Goal: Find contact information: Find contact information

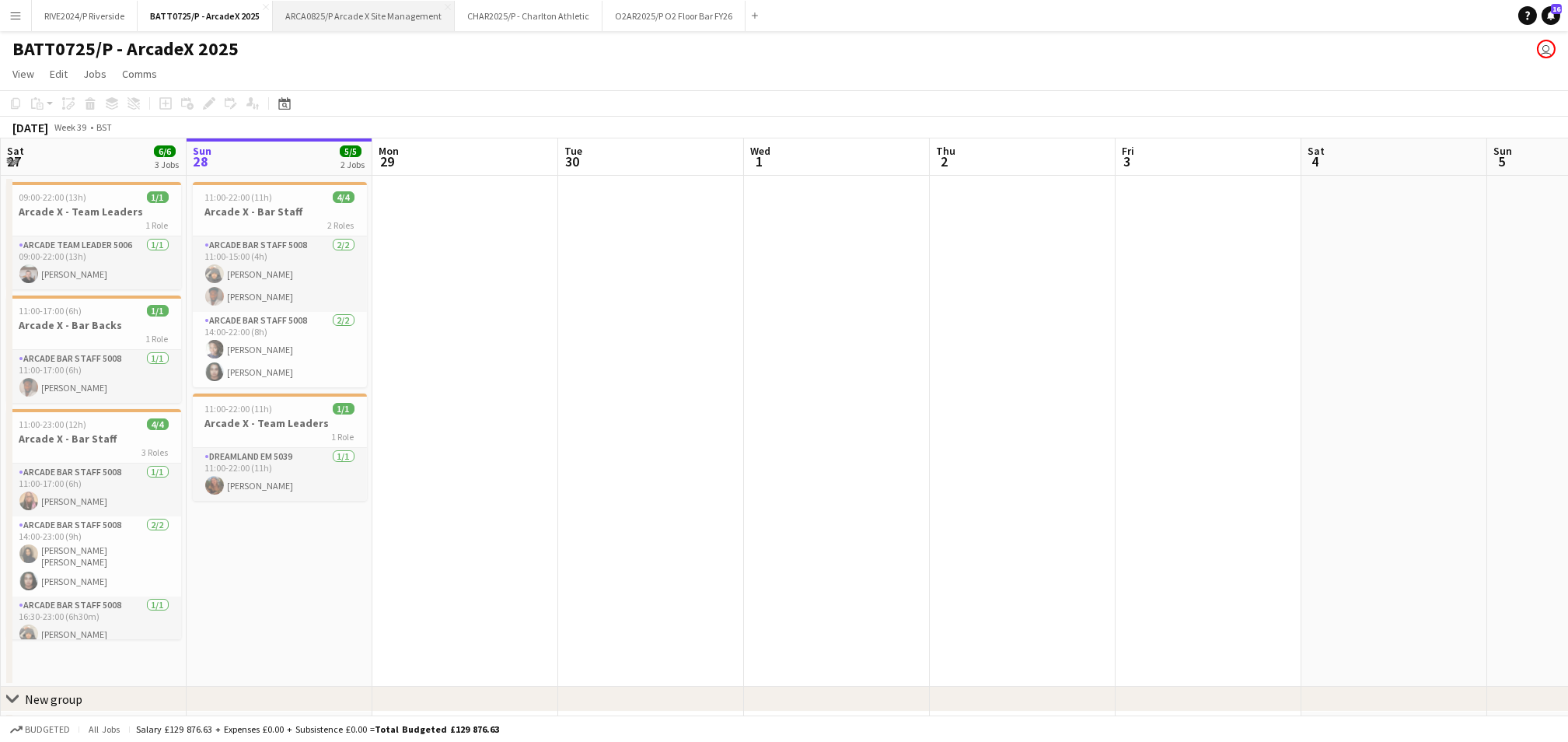
click at [377, 23] on button "ARCA0825/P Arcade X Site Management Close" at bounding box center [364, 16] width 182 height 30
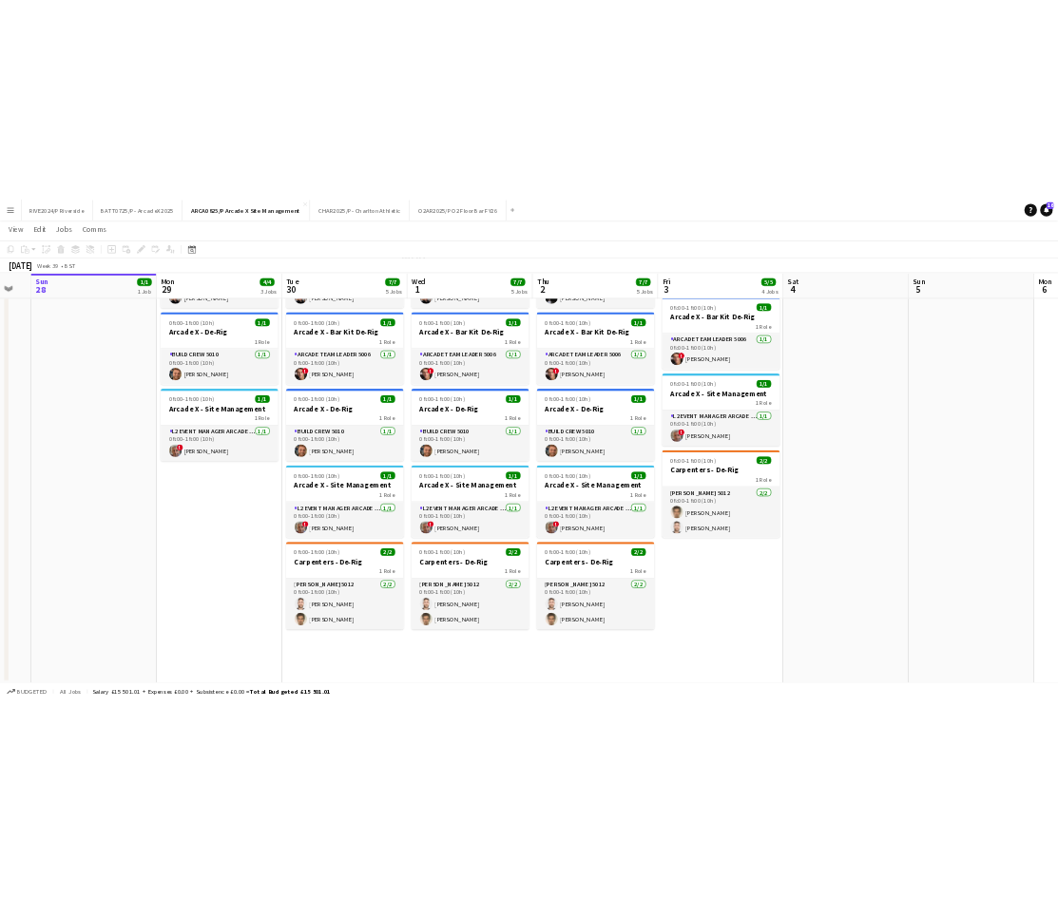
scroll to position [0, 383]
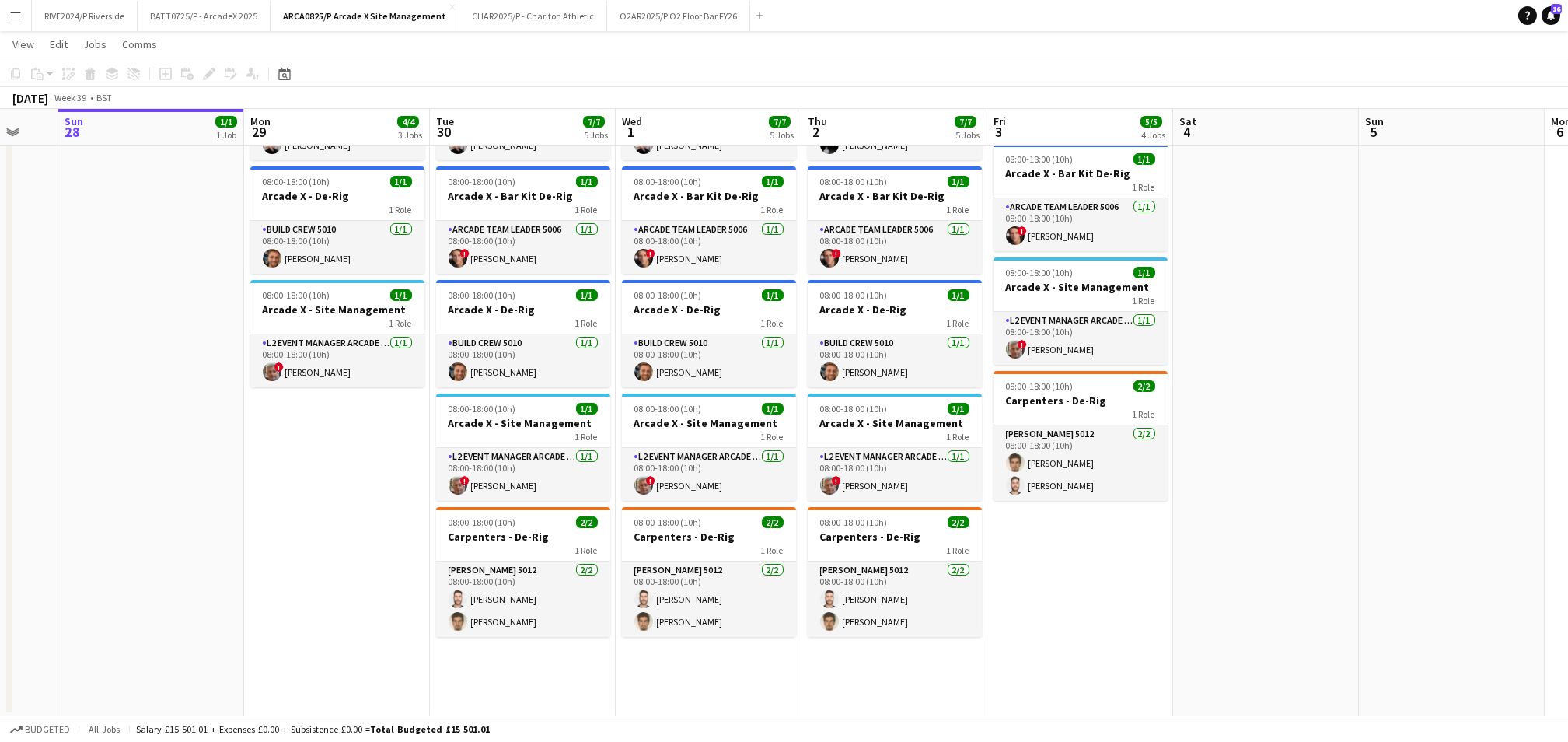
drag, startPoint x: 923, startPoint y: 641, endPoint x: 757, endPoint y: 461, distance: 244.9
click at [757, 461] on app-calendar-viewport "Fri 26 Sat 27 Sun 28 1/1 1 Job Mon 29 4/4 3 Jobs Tue 30 7/7 5 Jobs Wed 1 7/7 5 …" at bounding box center [784, 313] width 1568 height 806
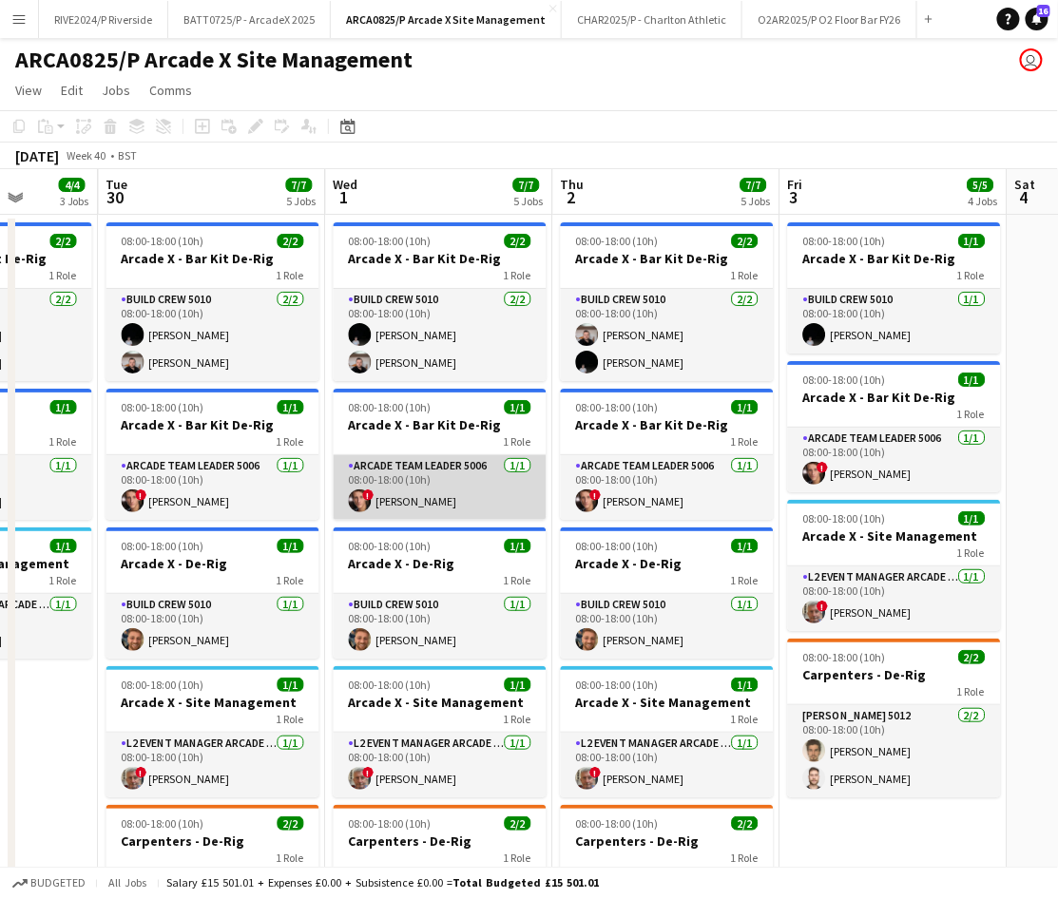
scroll to position [0, 811]
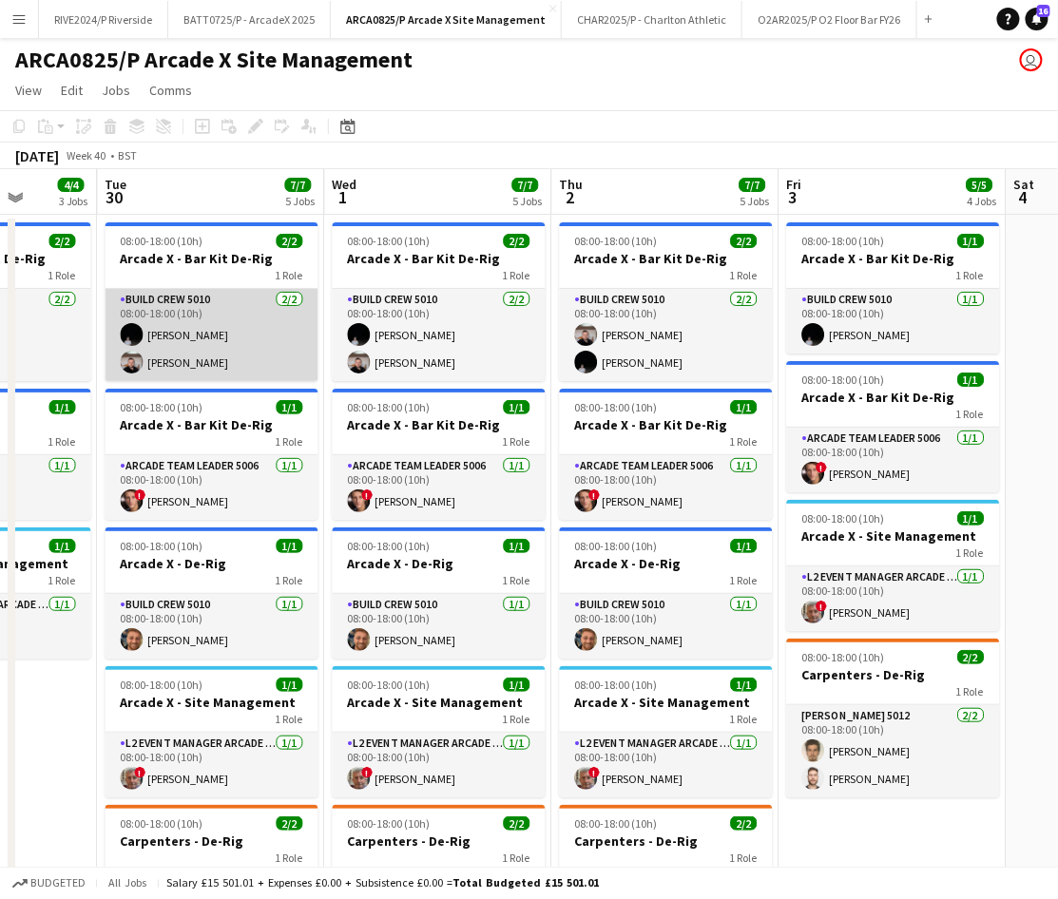
click at [200, 323] on app-card-role "Build Crew 5010 [DATE] 08:00-18:00 (10h) [PERSON_NAME] [PERSON_NAME]" at bounding box center [211, 335] width 213 height 92
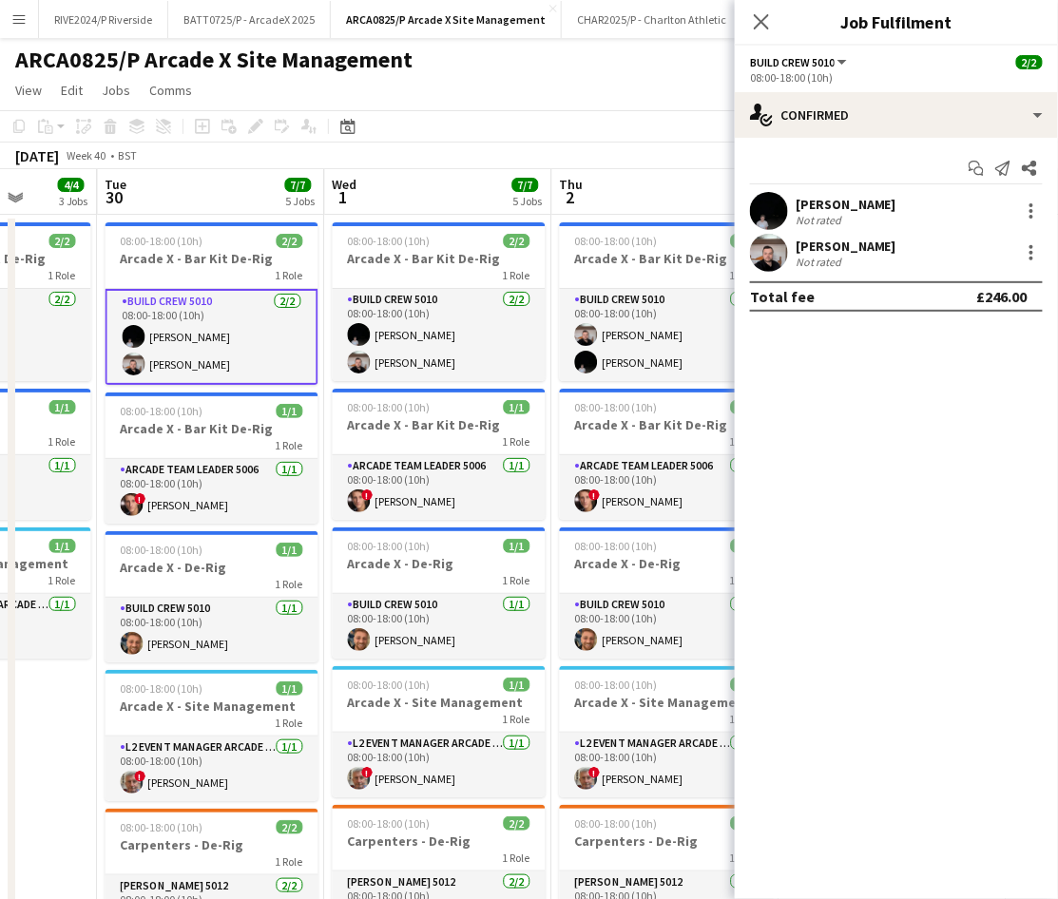
click at [813, 215] on div "Not rated" at bounding box center [819, 220] width 49 height 14
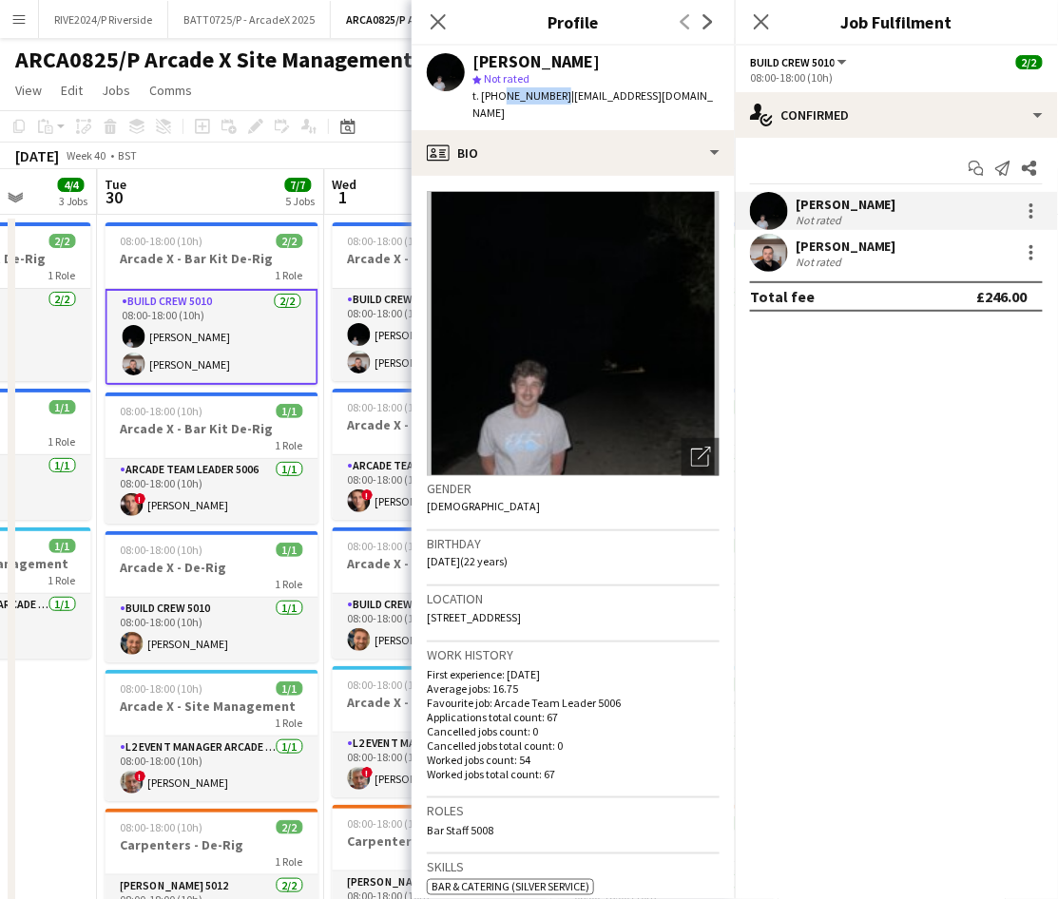
drag, startPoint x: 499, startPoint y: 95, endPoint x: 554, endPoint y: 93, distance: 55.2
click at [554, 93] on span "t. [PHONE_NUMBER]" at bounding box center [521, 95] width 99 height 14
copy span "7903584095"
click at [528, 86] on div "star Not rated" at bounding box center [595, 78] width 247 height 17
drag, startPoint x: 553, startPoint y: 98, endPoint x: 484, endPoint y: 98, distance: 69.4
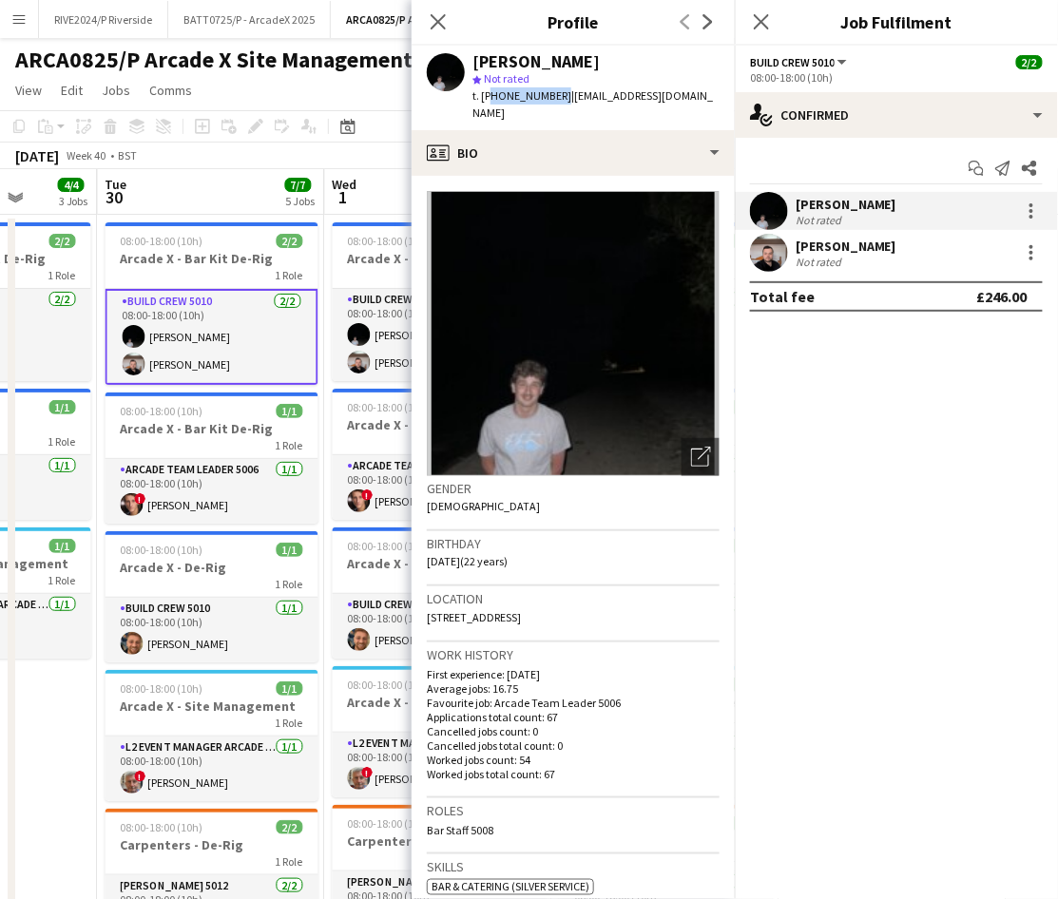
click at [484, 98] on span "t. [PHONE_NUMBER]" at bounding box center [521, 95] width 99 height 14
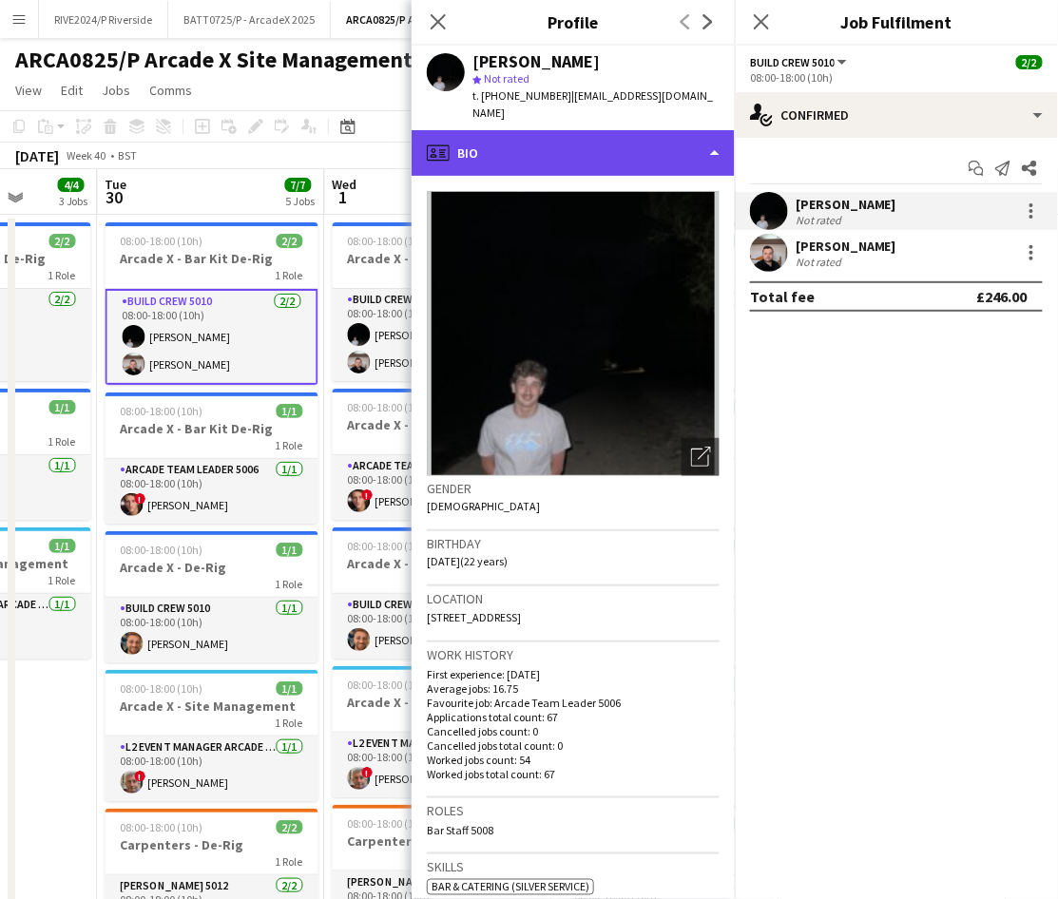
drag, startPoint x: 484, startPoint y: 98, endPoint x: 487, endPoint y: 116, distance: 18.3
click at [487, 130] on div "profile Bio" at bounding box center [572, 153] width 323 height 46
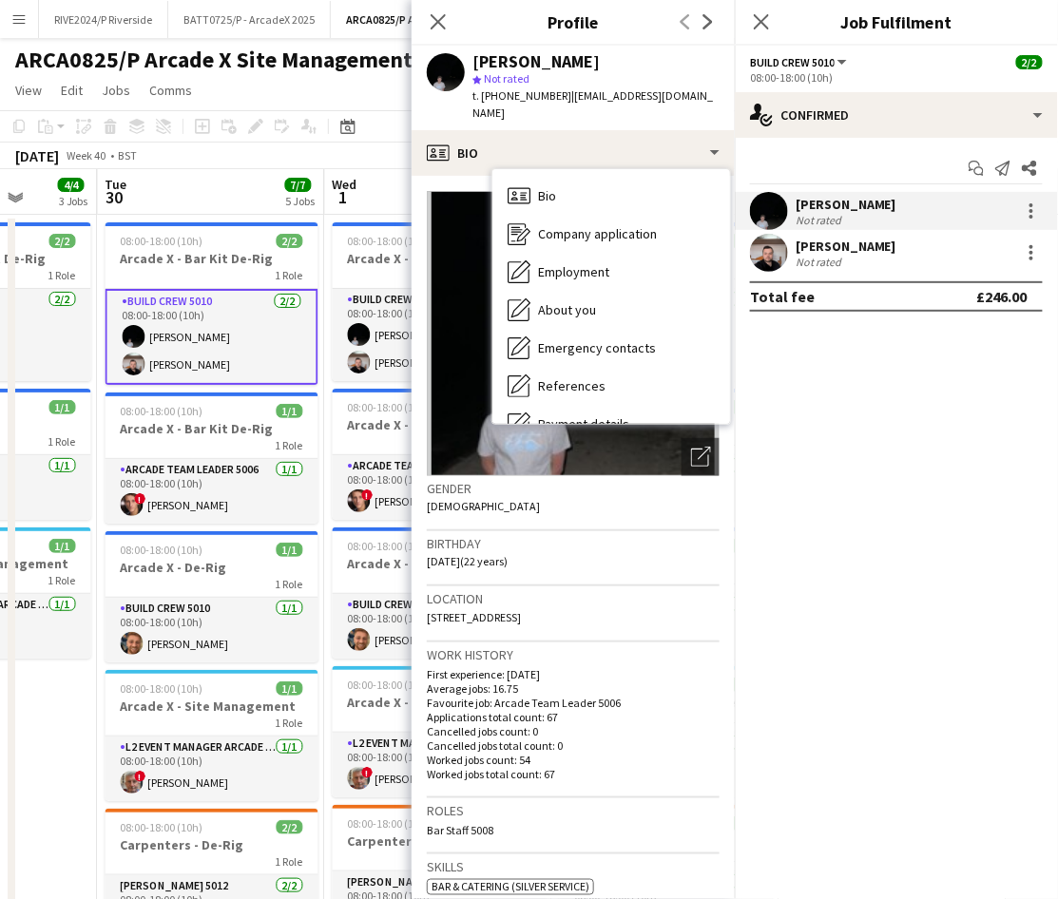
drag, startPoint x: 484, startPoint y: 98, endPoint x: 558, endPoint y: 100, distance: 74.1
click at [558, 100] on div "t. [PHONE_NUMBER] | [EMAIL_ADDRESS][DOMAIN_NAME]" at bounding box center [595, 104] width 247 height 34
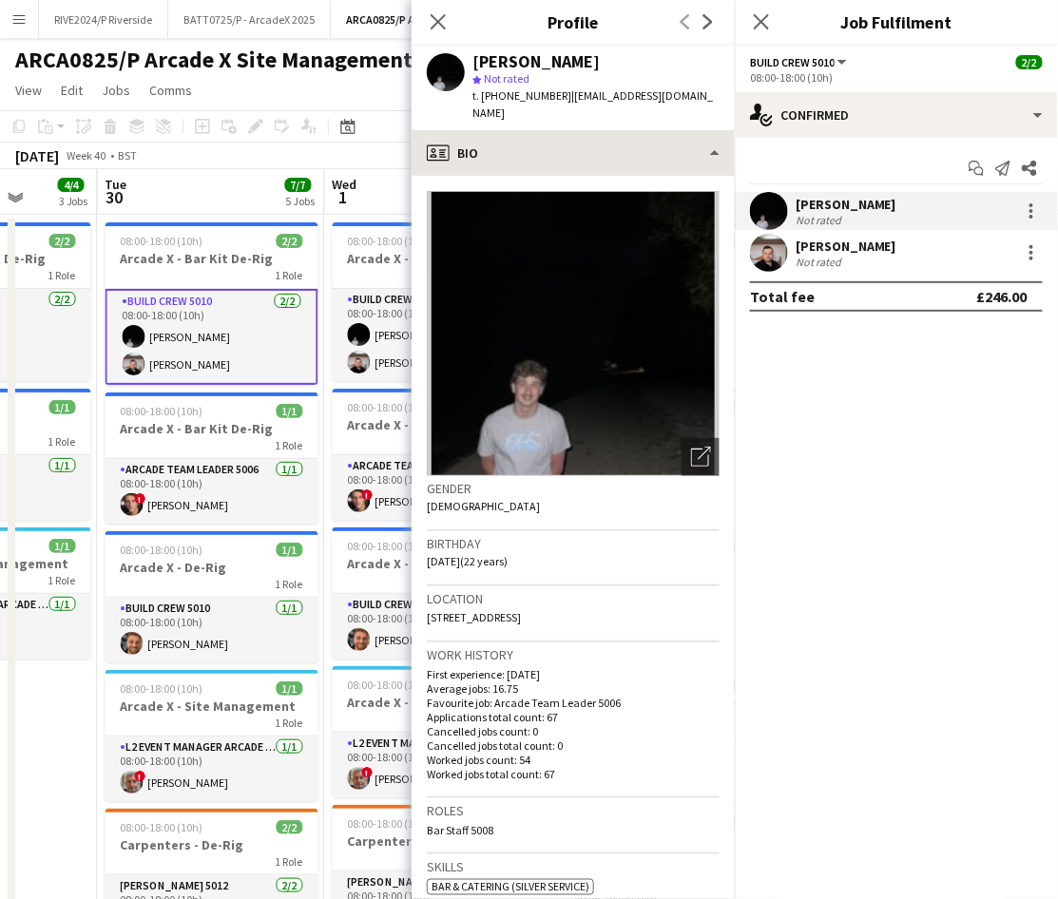
copy span "447903584095"
click at [163, 369] on app-card-role "Build Crew 5010 [DATE] 08:00-18:00 (10h) [PERSON_NAME] [PERSON_NAME]" at bounding box center [211, 337] width 213 height 96
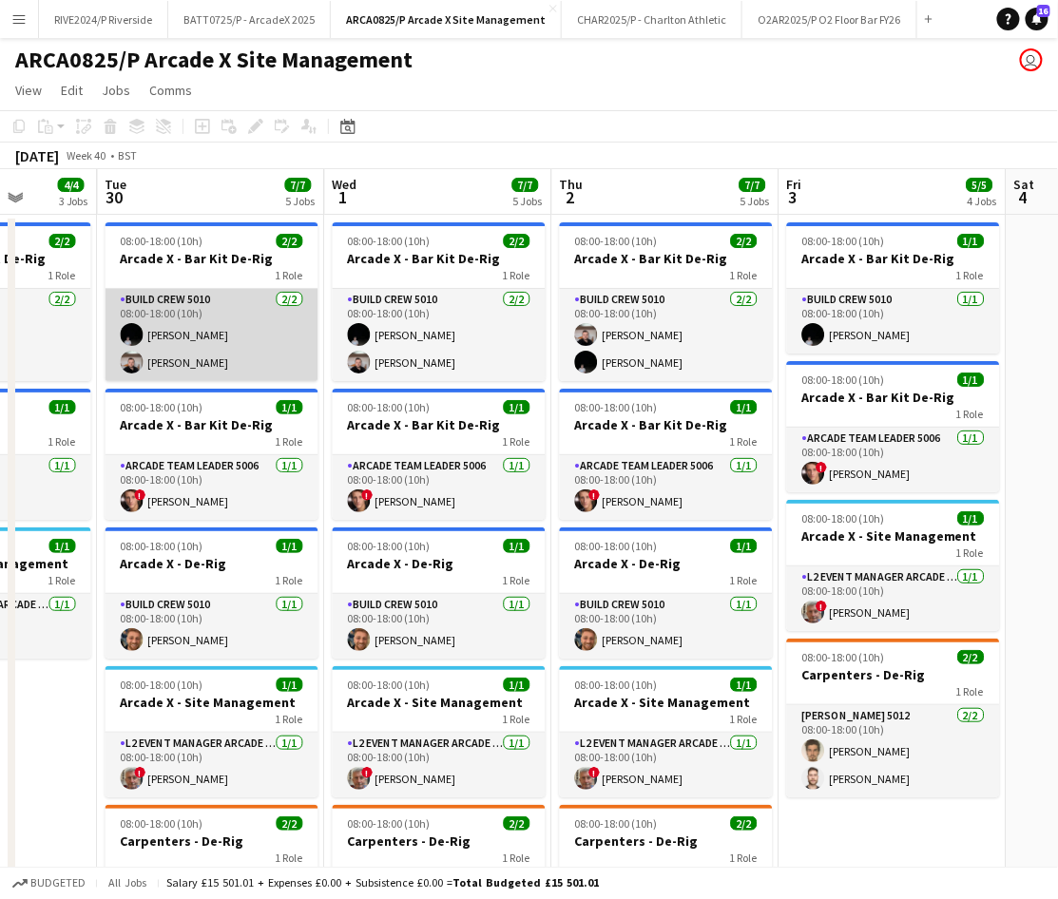
click at [163, 369] on app-card-role "Build Crew 5010 [DATE] 08:00-18:00 (10h) [PERSON_NAME] [PERSON_NAME]" at bounding box center [211, 335] width 213 height 92
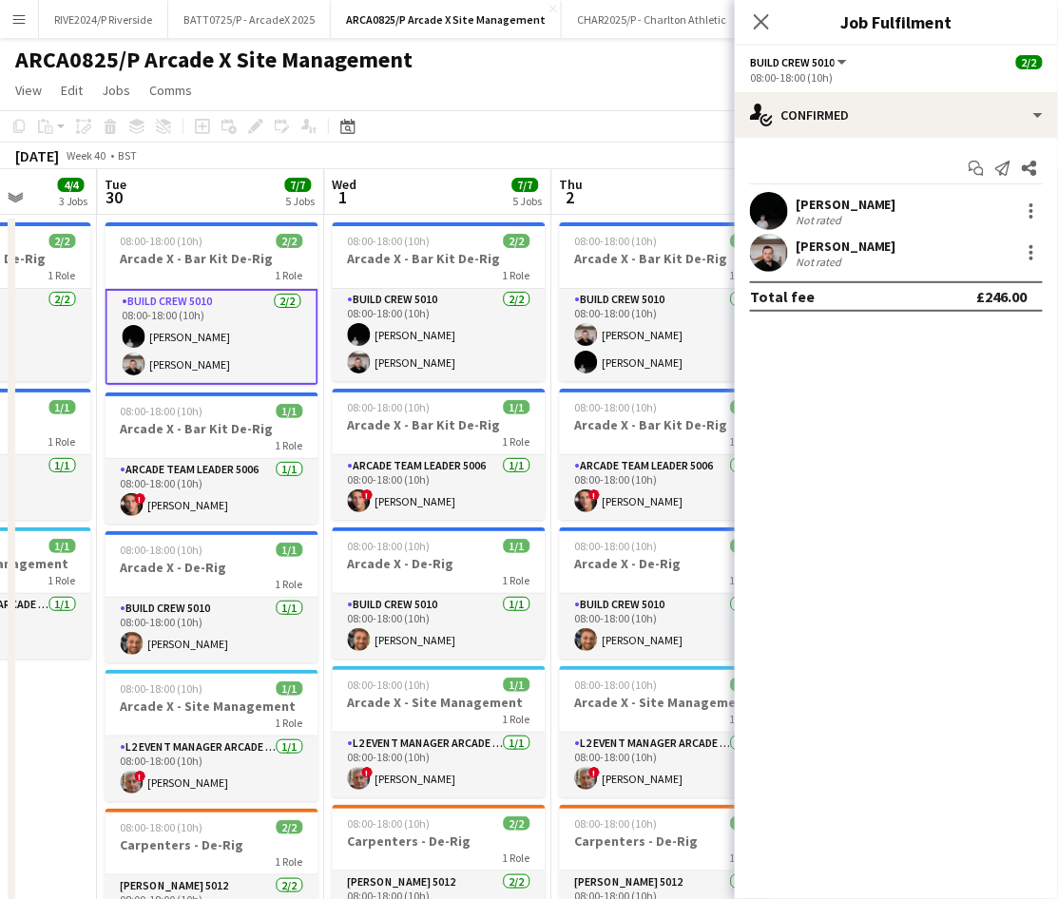
click at [778, 253] on app-user-avatar at bounding box center [769, 253] width 38 height 38
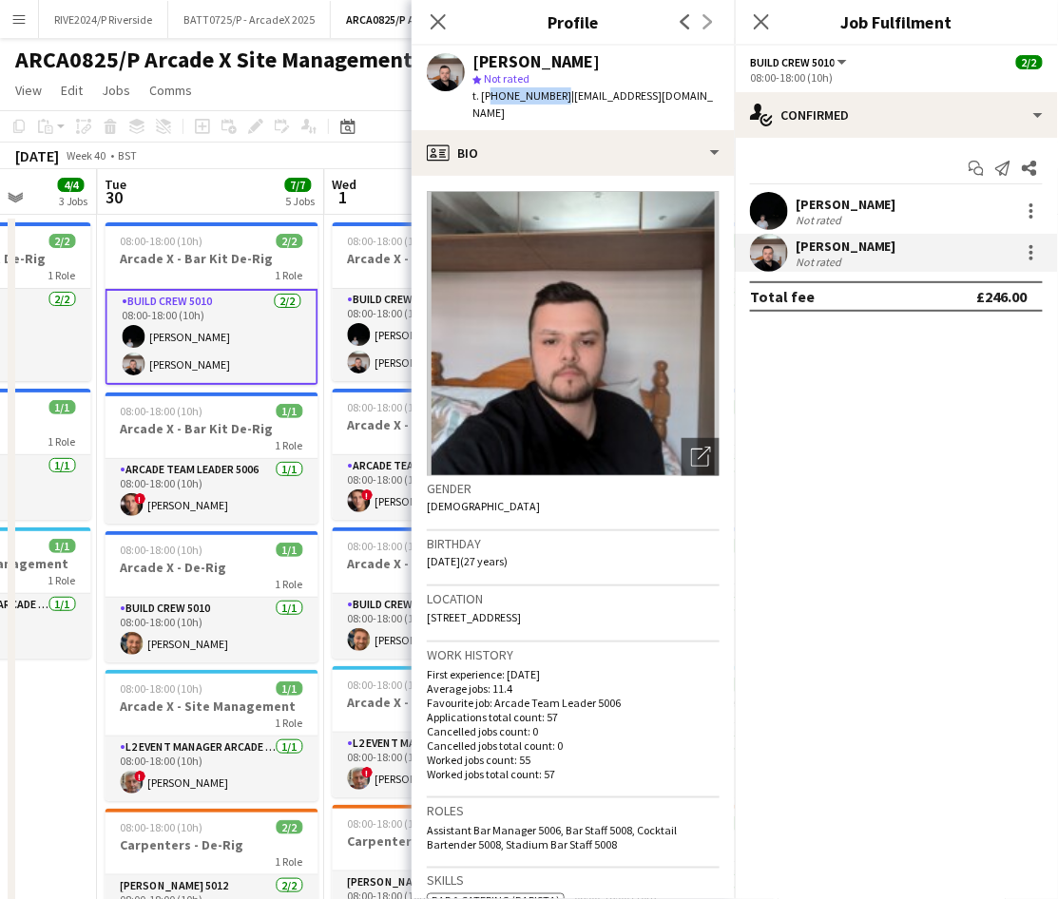
drag, startPoint x: 488, startPoint y: 96, endPoint x: 553, endPoint y: 101, distance: 65.7
click at [553, 101] on span "t. [PHONE_NUMBER]" at bounding box center [521, 95] width 99 height 14
copy span "447923914410"
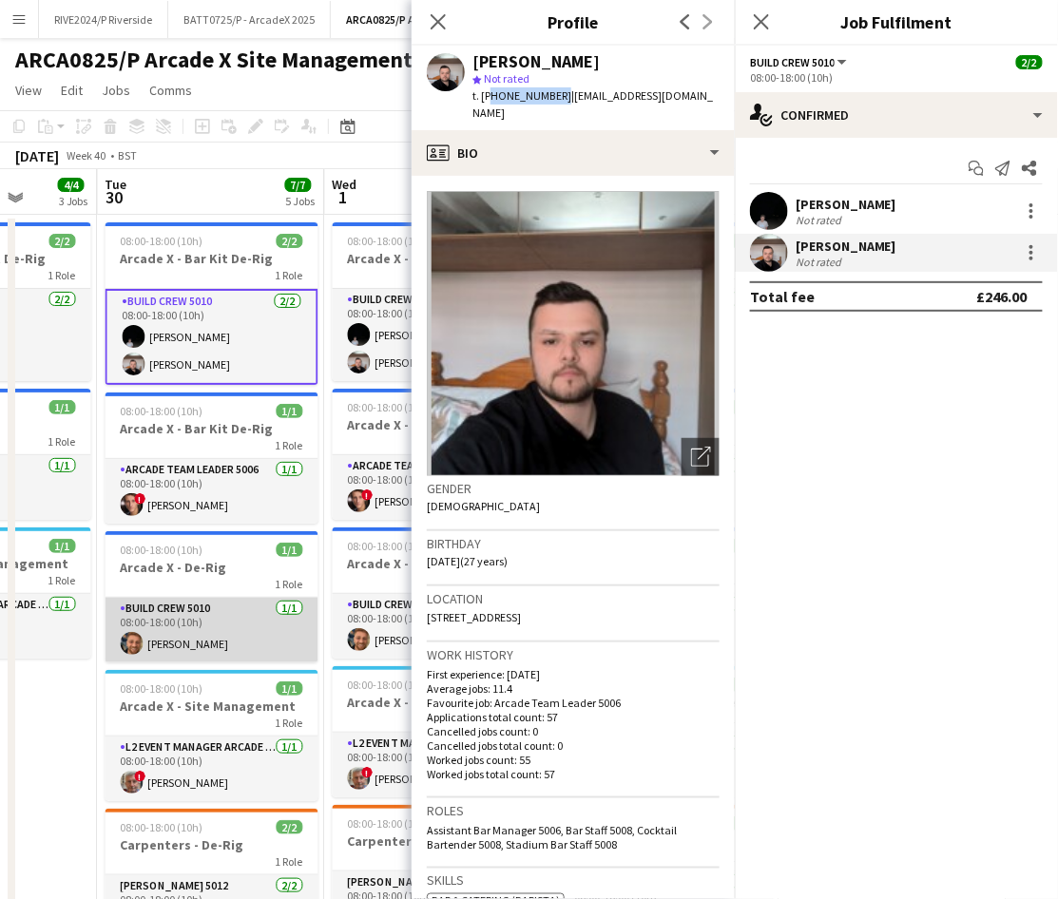
click at [170, 630] on app-card-role "Build Crew 5010 [DATE] 08:00-18:00 (10h) [PERSON_NAME]" at bounding box center [211, 630] width 213 height 65
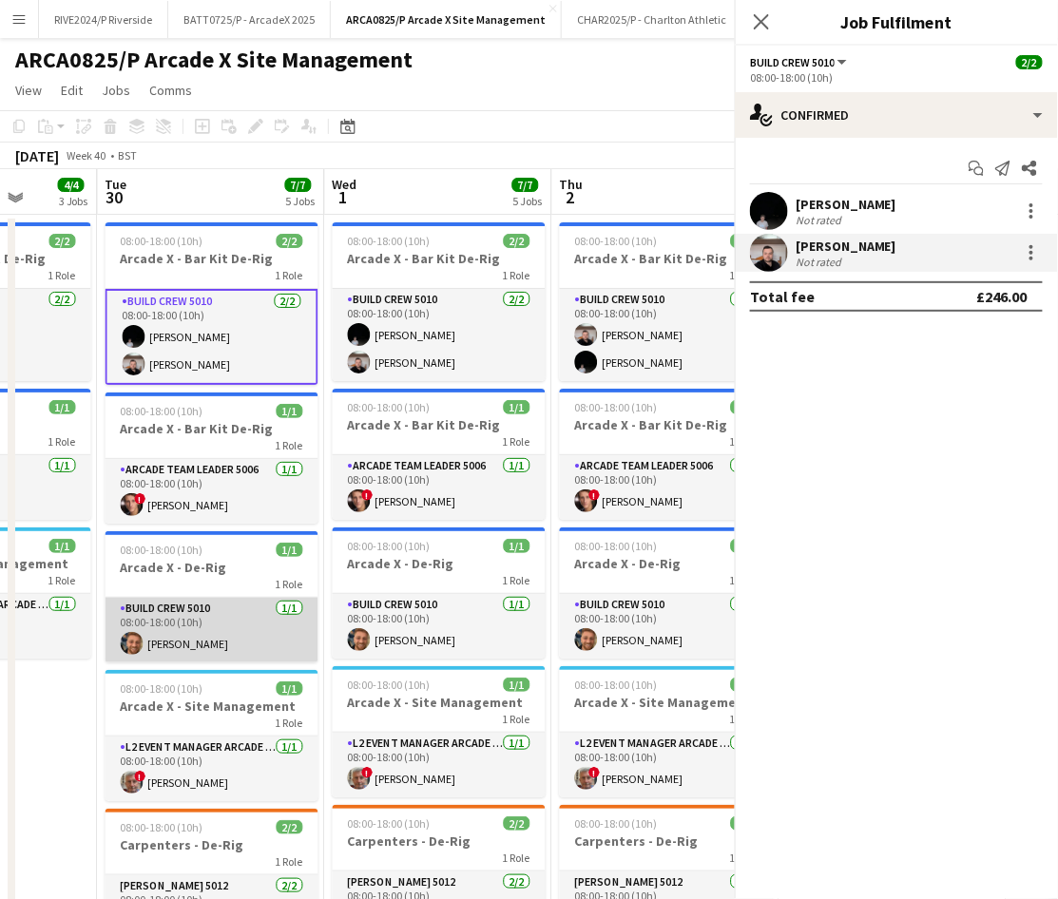
click at [170, 630] on app-card-role "Build Crew 5010 [DATE] 08:00-18:00 (10h) [PERSON_NAME]" at bounding box center [211, 630] width 213 height 65
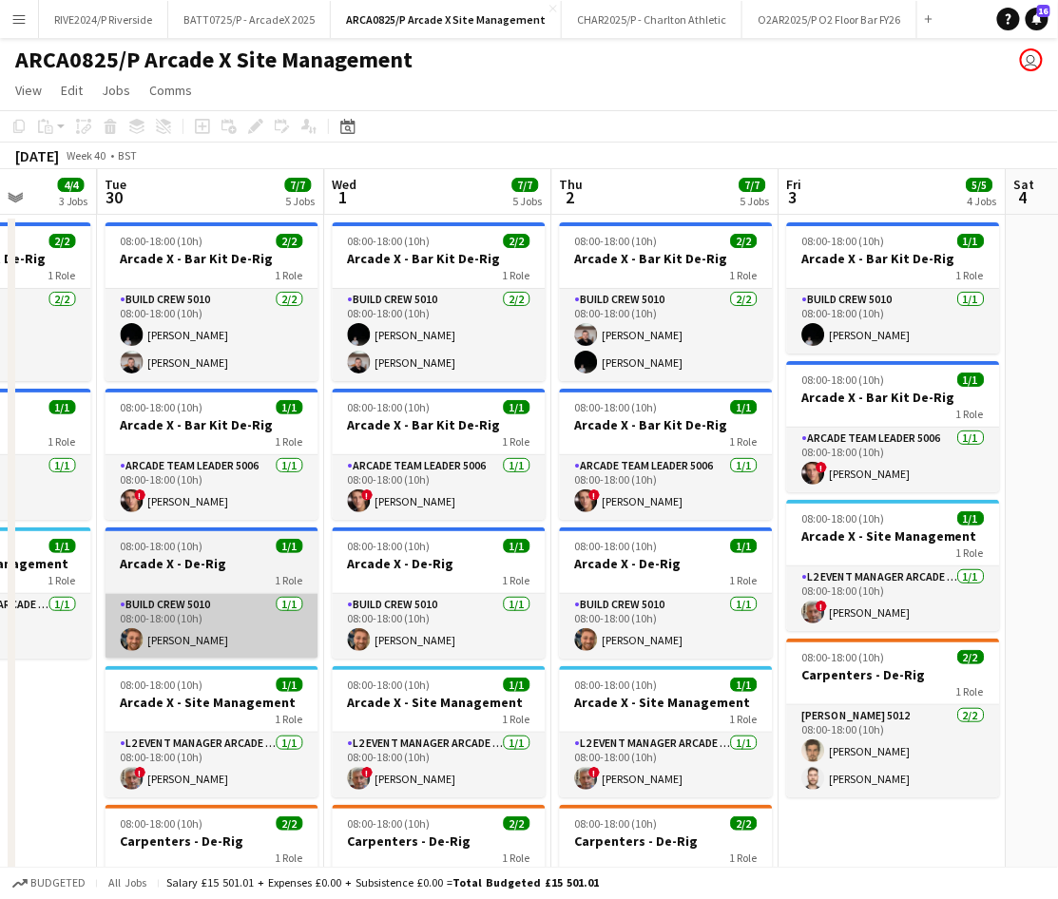
click at [170, 630] on app-card-role "Build Crew 5010 [DATE] 08:00-18:00 (10h) [PERSON_NAME]" at bounding box center [211, 626] width 213 height 65
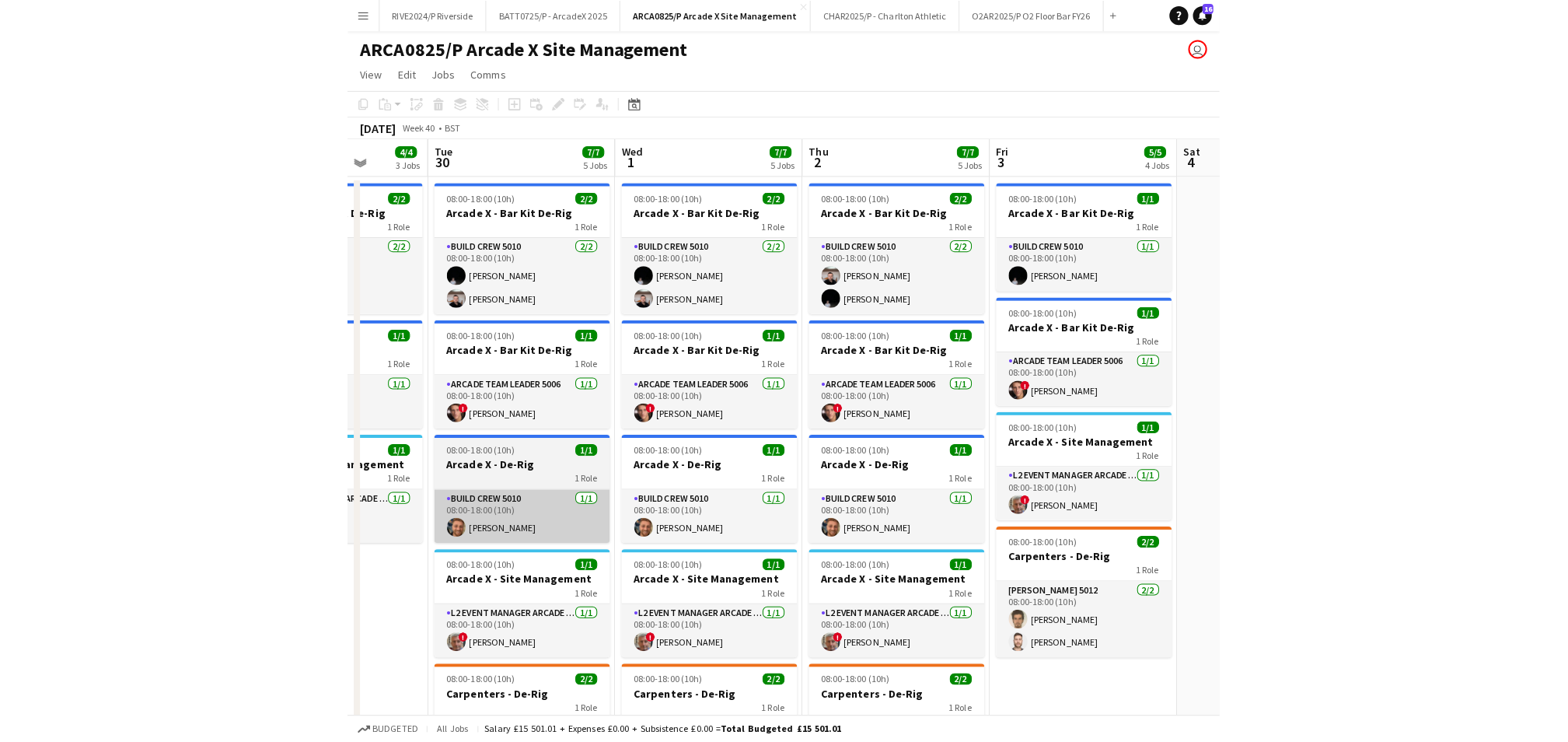
scroll to position [0, 662]
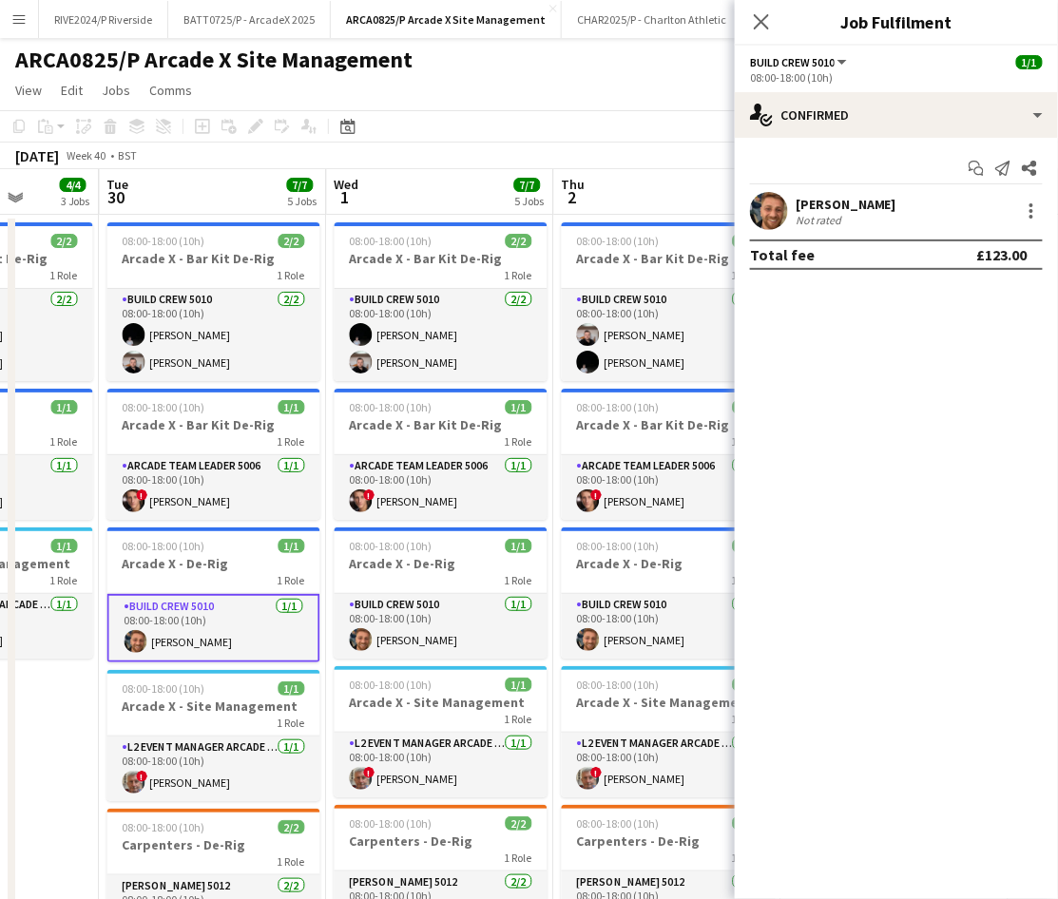
click at [782, 203] on app-user-avatar at bounding box center [769, 211] width 38 height 38
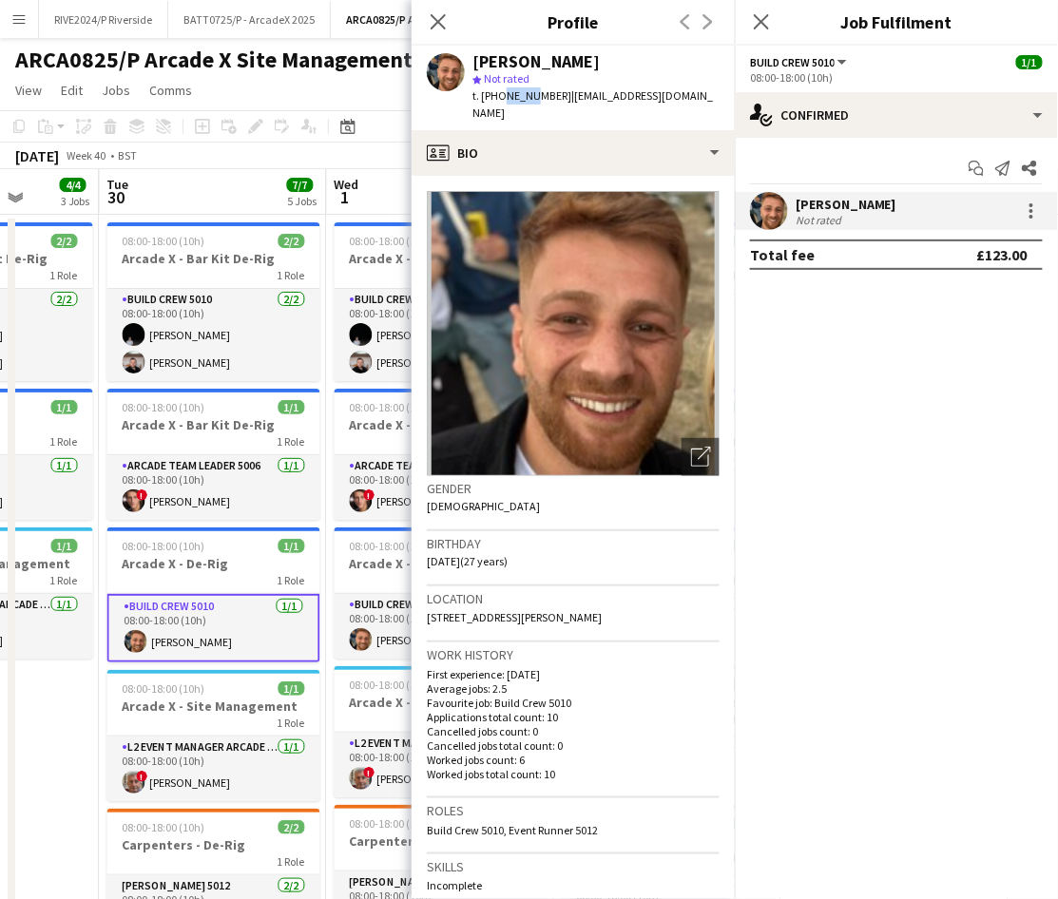
drag, startPoint x: 499, startPoint y: 95, endPoint x: 525, endPoint y: 110, distance: 29.8
click at [525, 110] on div "[PERSON_NAME] star Not rated t. [PHONE_NUMBER] | [EMAIL_ADDRESS][DOMAIN_NAME]" at bounding box center [572, 88] width 323 height 85
drag, startPoint x: 525, startPoint y: 110, endPoint x: 488, endPoint y: 87, distance: 42.7
click at [488, 87] on div "[PERSON_NAME] star Not rated t. [PHONE_NUMBER] | [EMAIL_ADDRESS][DOMAIN_NAME]" at bounding box center [595, 87] width 247 height 69
click at [491, 91] on span "t. [PHONE_NUMBER]" at bounding box center [521, 95] width 99 height 14
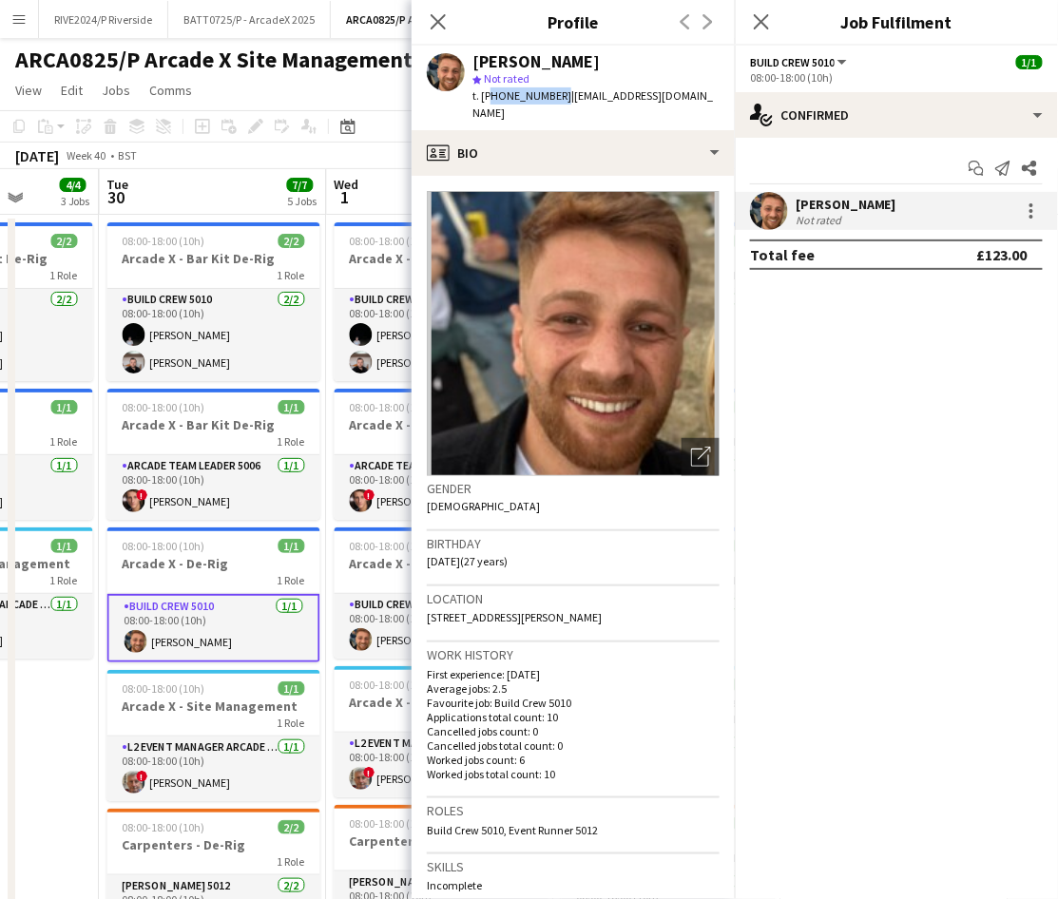
drag, startPoint x: 488, startPoint y: 94, endPoint x: 555, endPoint y: 106, distance: 67.7
click at [555, 106] on div "[PERSON_NAME] star Not rated t. [PHONE_NUMBER] | [EMAIL_ADDRESS][DOMAIN_NAME]" at bounding box center [572, 88] width 323 height 85
copy span "447476602956"
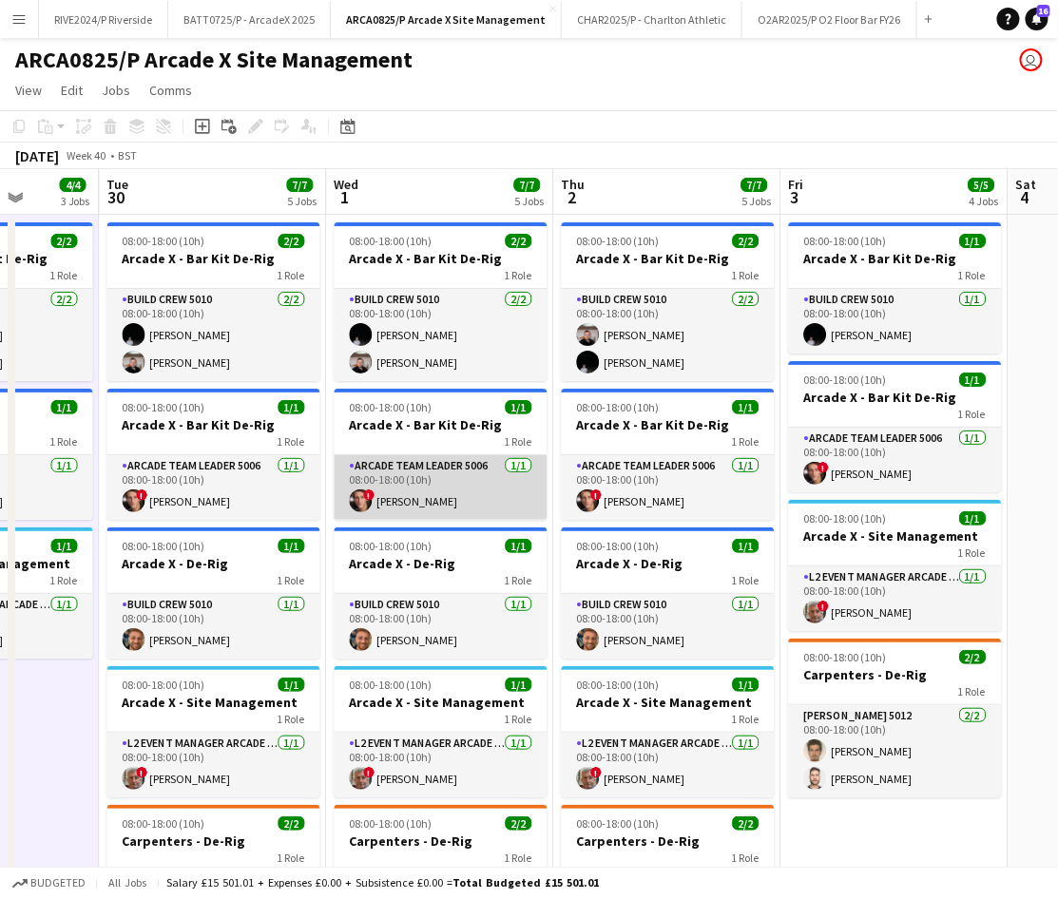
click at [388, 500] on app-card-role "Arcade Team Leader 5006 [DATE] 08:00-18:00 (10h) ! [PERSON_NAME]" at bounding box center [441, 487] width 213 height 65
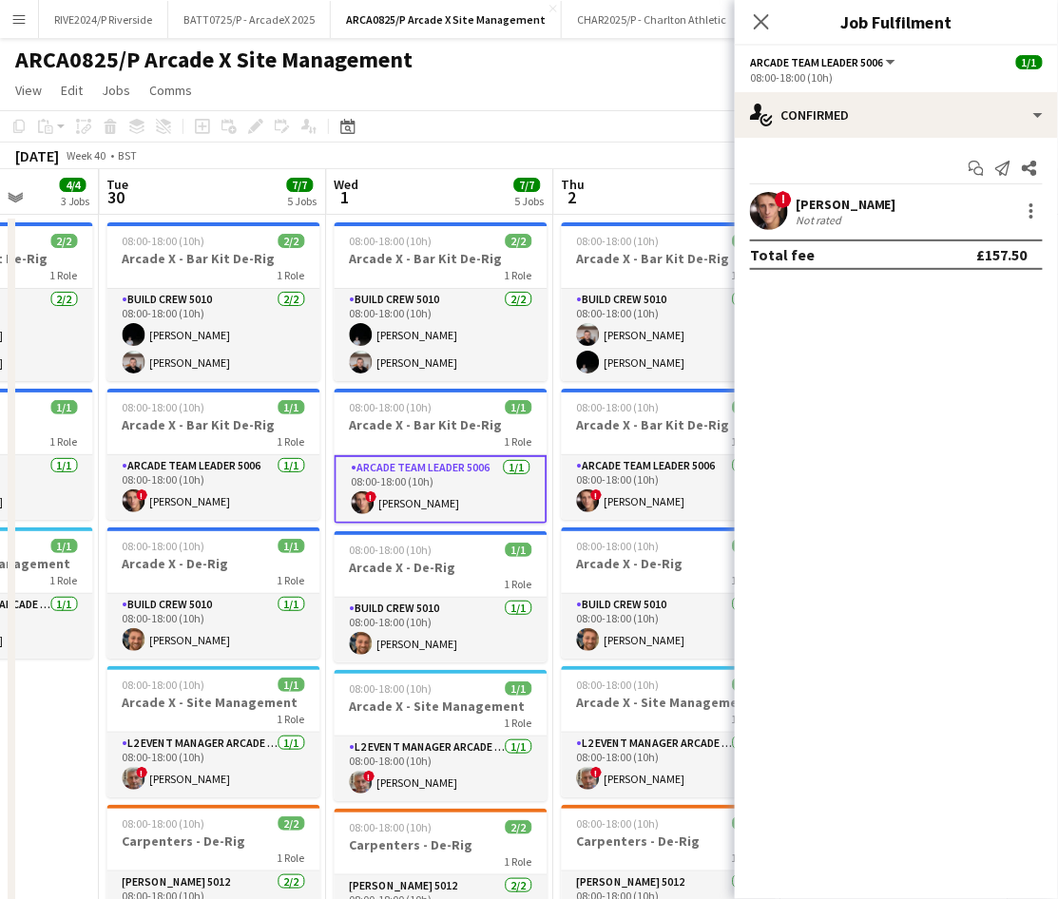
click at [782, 216] on app-user-avatar at bounding box center [769, 211] width 38 height 38
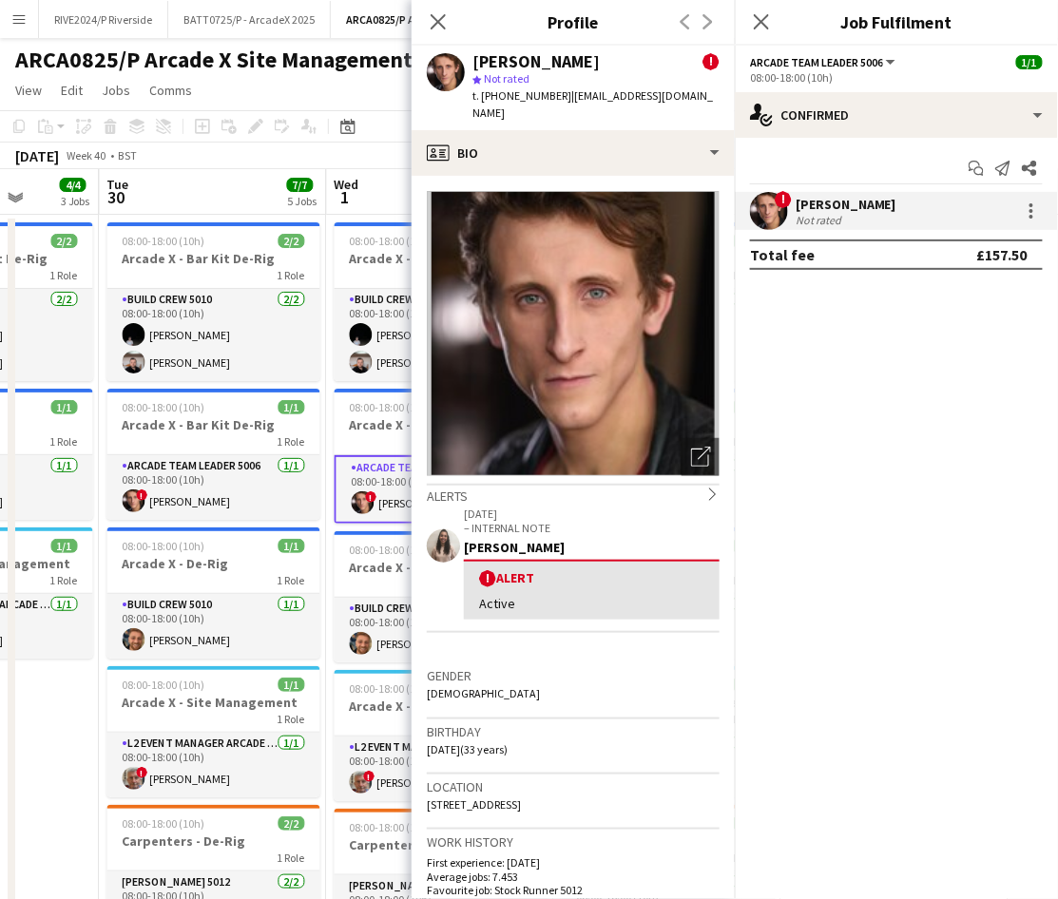
drag, startPoint x: 488, startPoint y: 96, endPoint x: 557, endPoint y: 108, distance: 70.5
click at [557, 108] on div "[PERSON_NAME] ! star Not rated t. [PHONE_NUMBER] | [EMAIL_ADDRESS][DOMAIN_NAME]" at bounding box center [572, 88] width 323 height 85
copy span "447868171828"
